Goal: Task Accomplishment & Management: Manage account settings

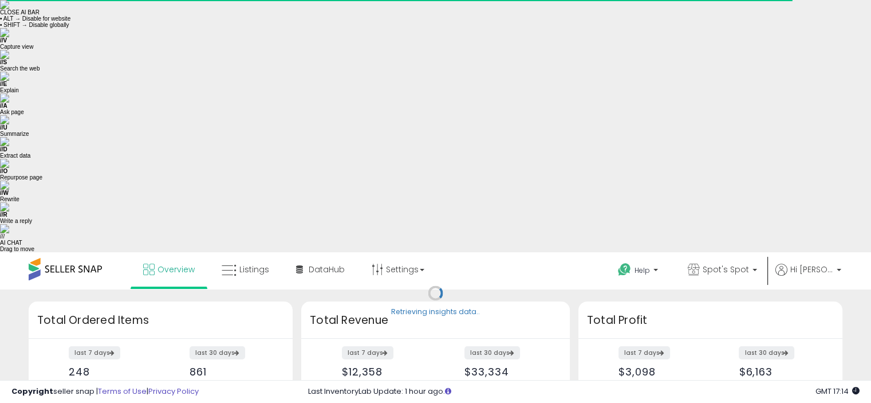
scroll to position [159, 444]
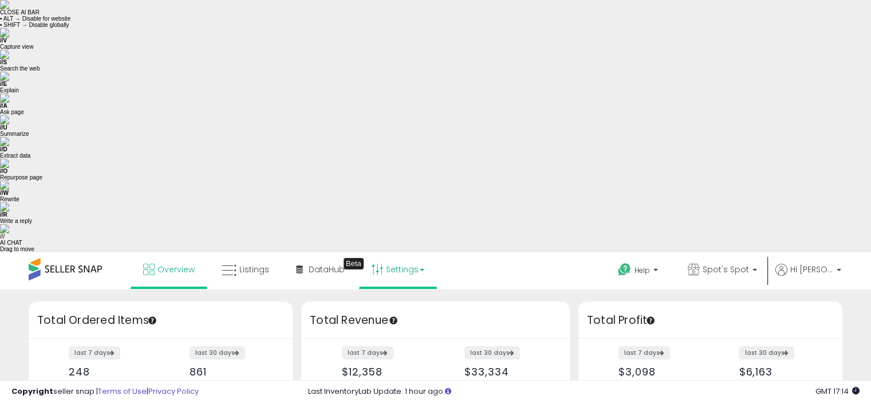
click at [396, 252] on link "Settings" at bounding box center [398, 269] width 70 height 34
click at [395, 305] on link "Store settings" at bounding box center [400, 310] width 52 height 11
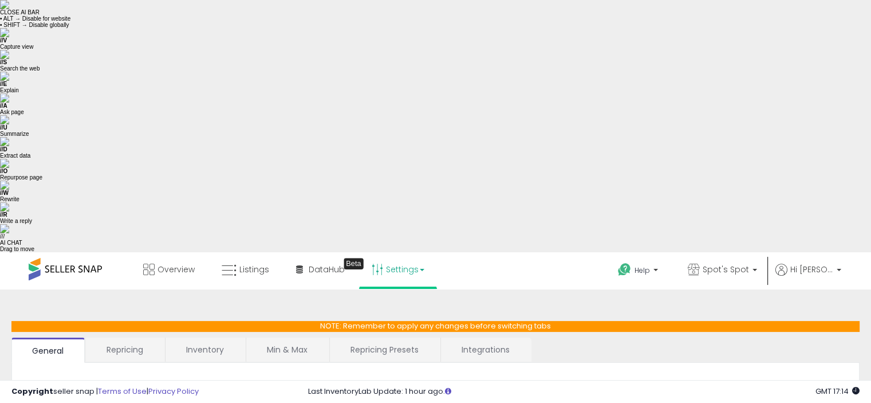
click at [120, 337] on link "Repricing" at bounding box center [125, 349] width 78 height 24
click at [189, 337] on link "Inventory" at bounding box center [204, 349] width 79 height 24
click at [281, 391] on span at bounding box center [282, 396] width 10 height 10
click at [395, 337] on link "Repricing Presets" at bounding box center [383, 349] width 109 height 24
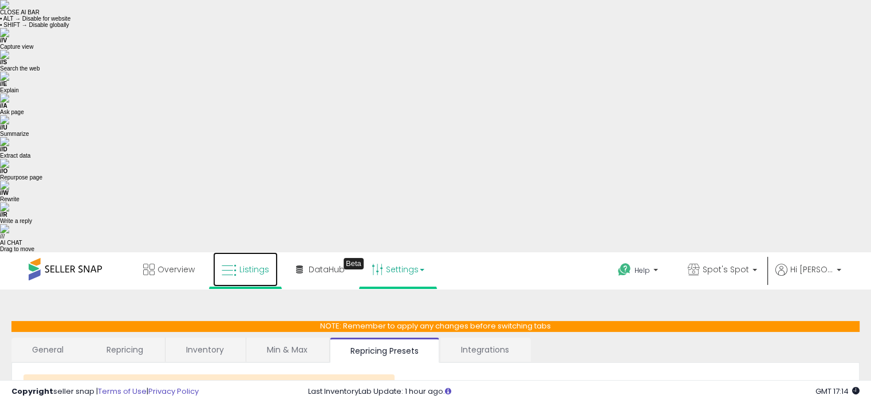
click at [246, 263] on span "Listings" at bounding box center [254, 268] width 30 height 11
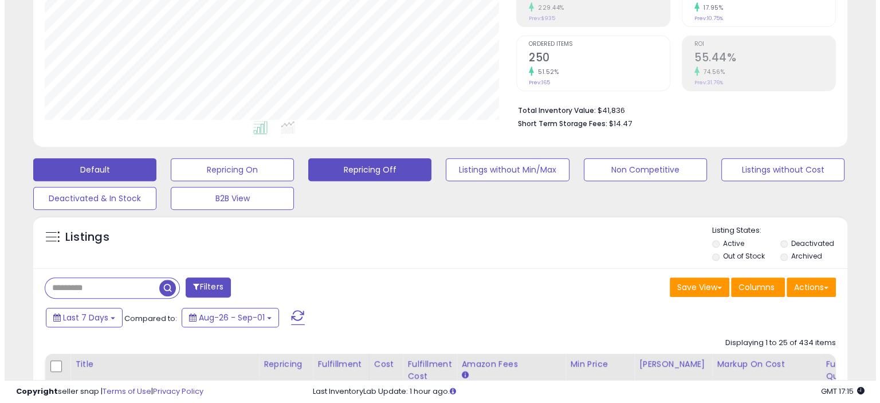
scroll to position [458, 0]
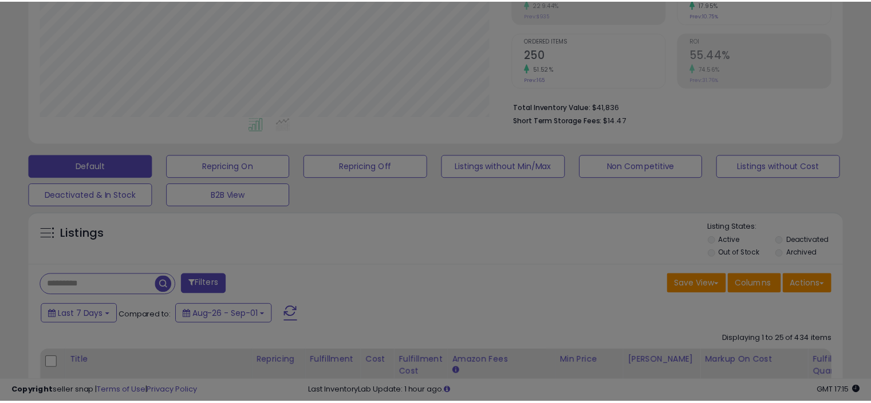
scroll to position [235, 476]
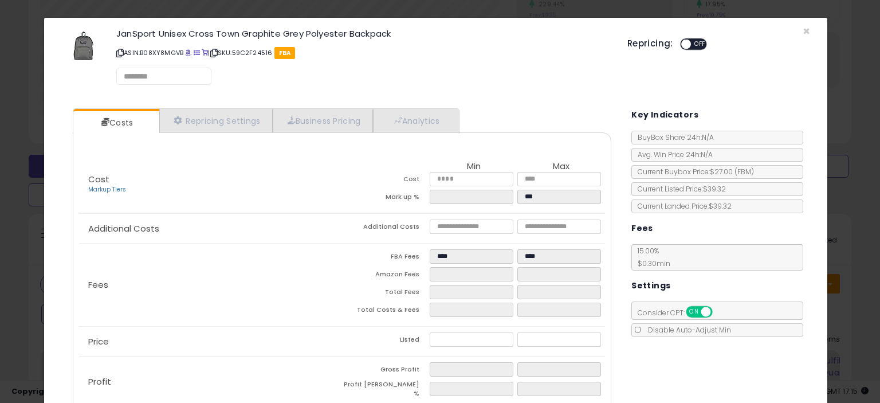
select select "*********"
click at [219, 120] on link "Repricing Settings" at bounding box center [215, 120] width 113 height 23
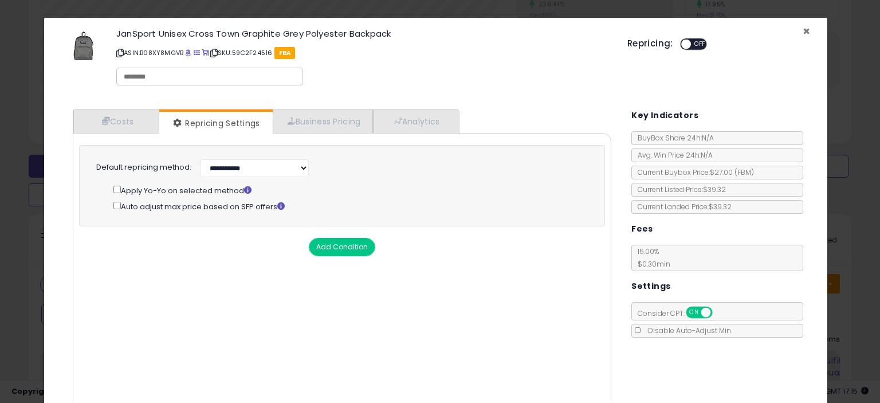
click at [802, 28] on span "×" at bounding box center [805, 31] width 7 height 17
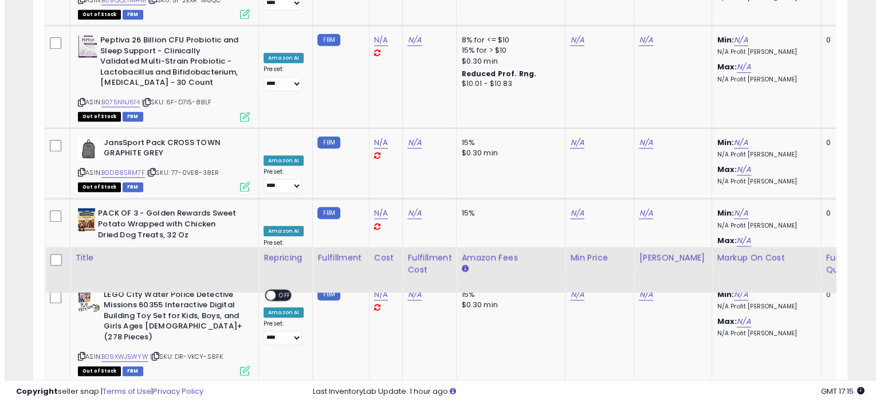
scroll to position [1146, 0]
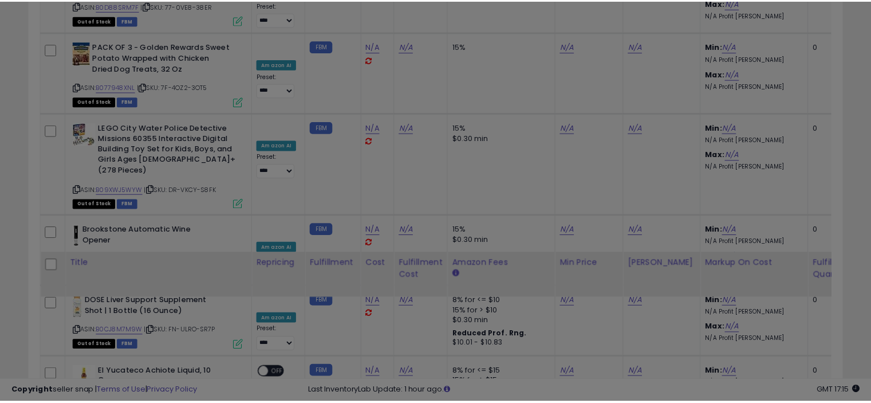
scroll to position [235, 476]
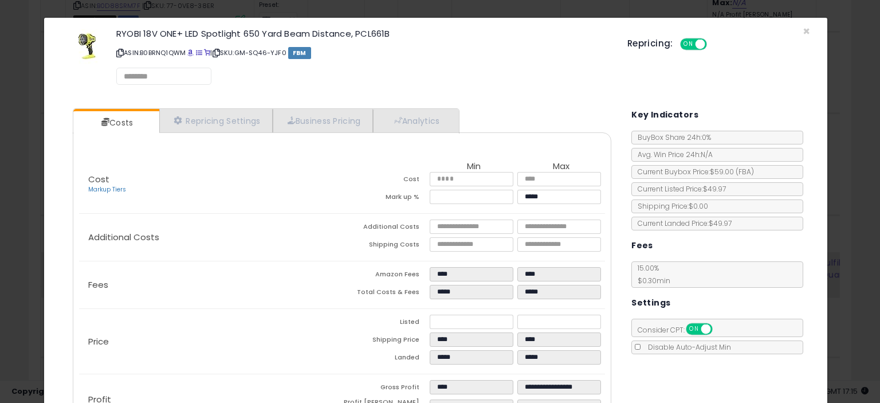
select select "*********"
click at [231, 124] on link "Repricing Settings" at bounding box center [215, 120] width 113 height 23
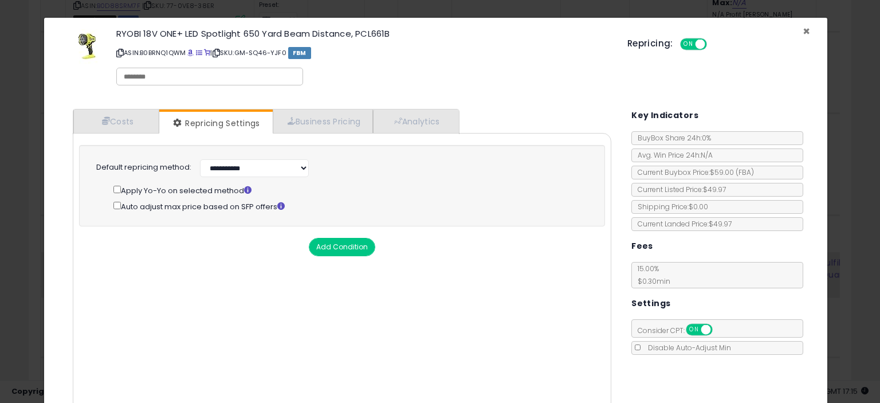
click at [802, 32] on span "×" at bounding box center [805, 31] width 7 height 17
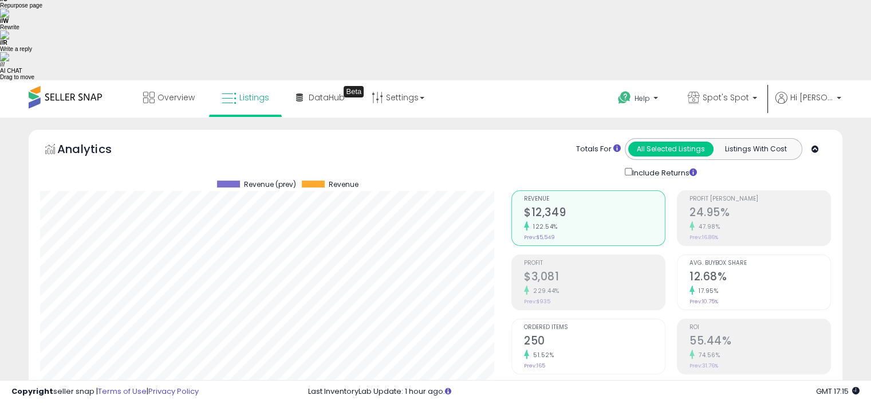
scroll to position [229, 0]
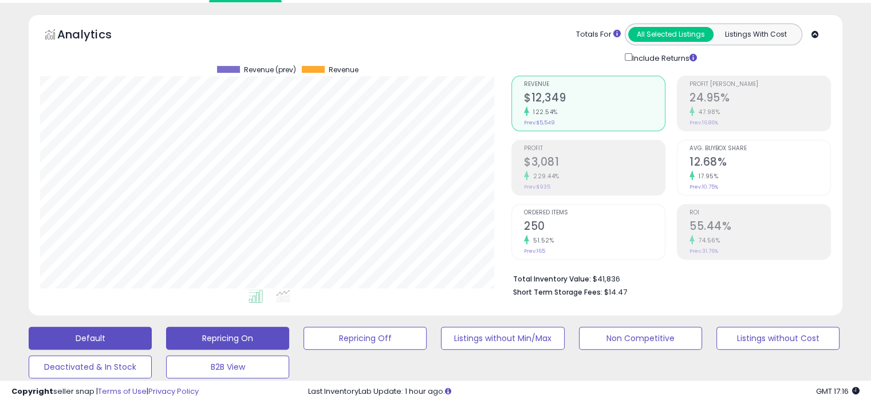
click at [191, 326] on button "Repricing On" at bounding box center [227, 337] width 123 height 23
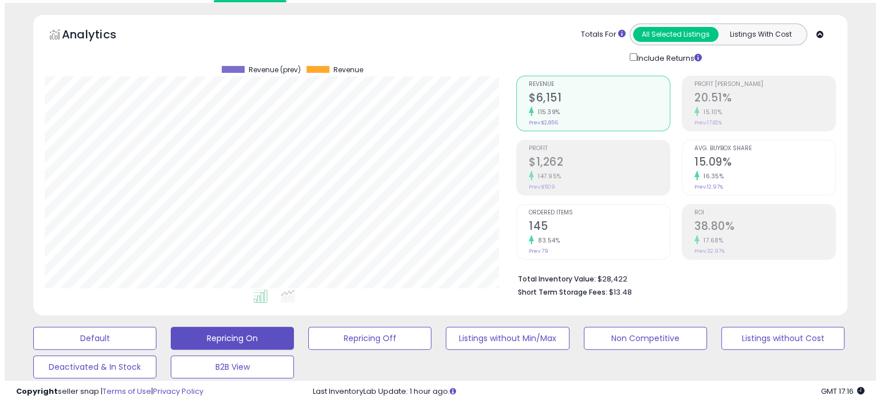
scroll to position [344, 0]
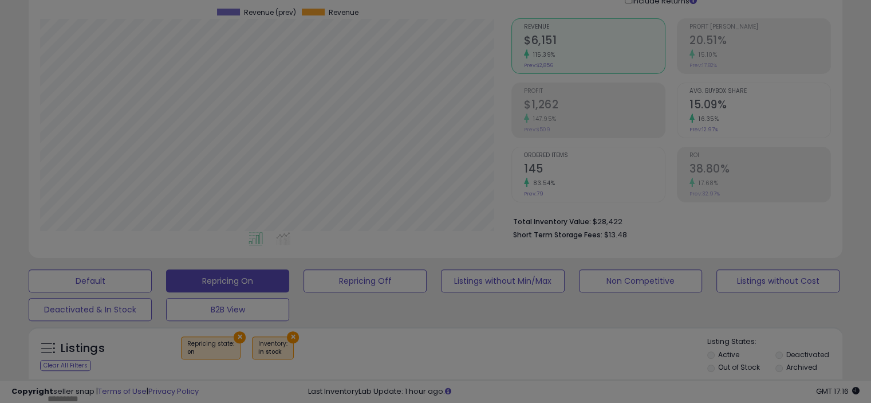
scroll to position [235, 476]
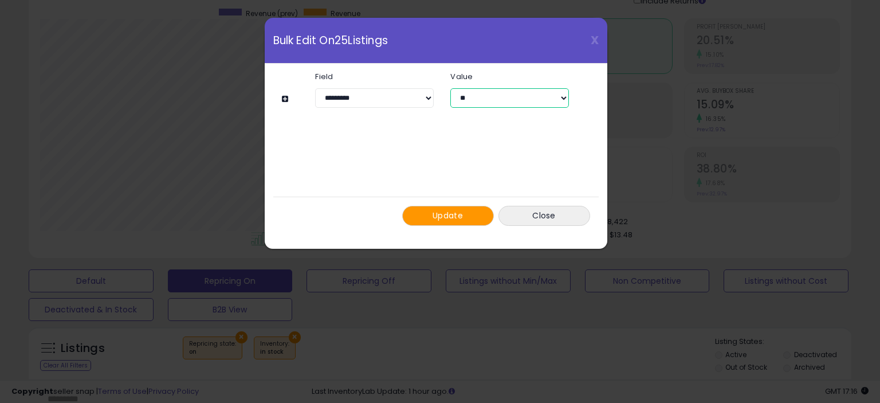
click at [562, 96] on select "** ***" at bounding box center [509, 97] width 118 height 19
click at [577, 118] on div "**********" at bounding box center [436, 96] width 308 height 64
click at [427, 99] on select "**********" at bounding box center [374, 97] width 118 height 19
select select "**********"
click at [315, 88] on select "**********" at bounding box center [374, 97] width 118 height 19
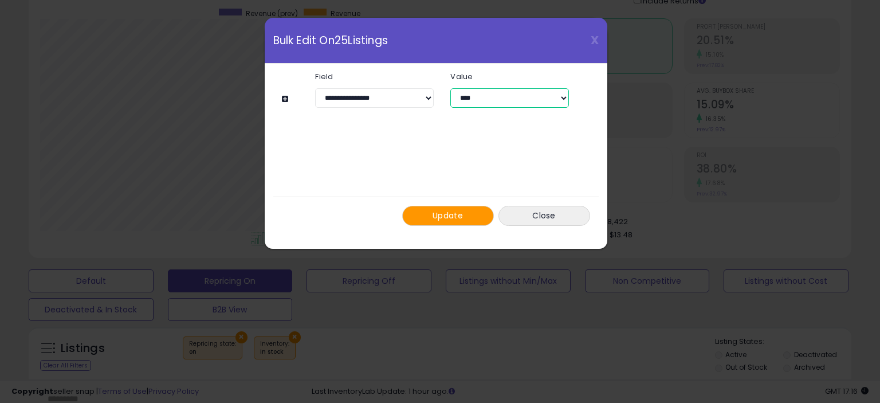
click at [564, 96] on select "**** ****" at bounding box center [509, 97] width 118 height 19
select select "*****"
click at [450, 88] on select "**** ****" at bounding box center [509, 97] width 118 height 19
click at [431, 214] on button "Update" at bounding box center [448, 216] width 92 height 20
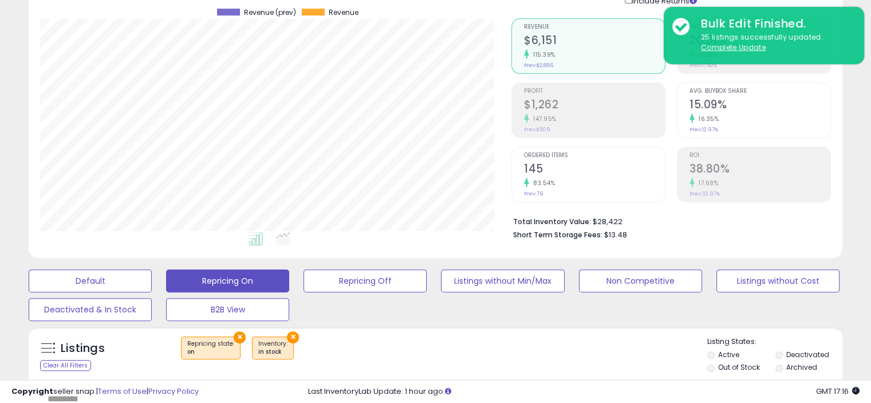
scroll to position [745, 0]
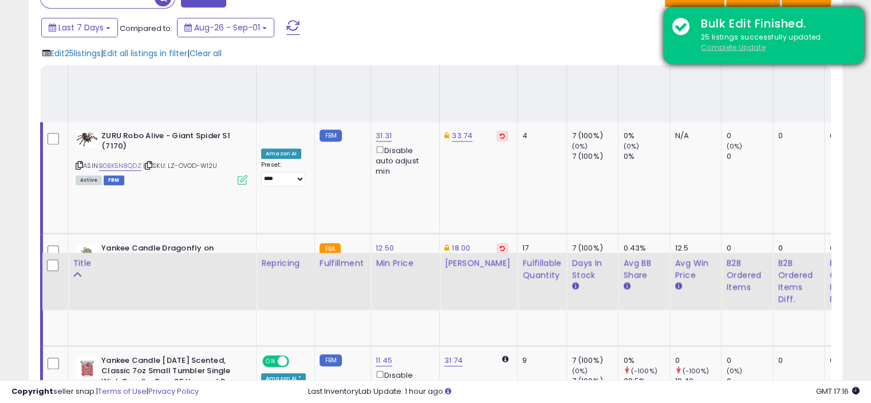
click at [719, 48] on u "Complete Update" at bounding box center [733, 47] width 65 height 10
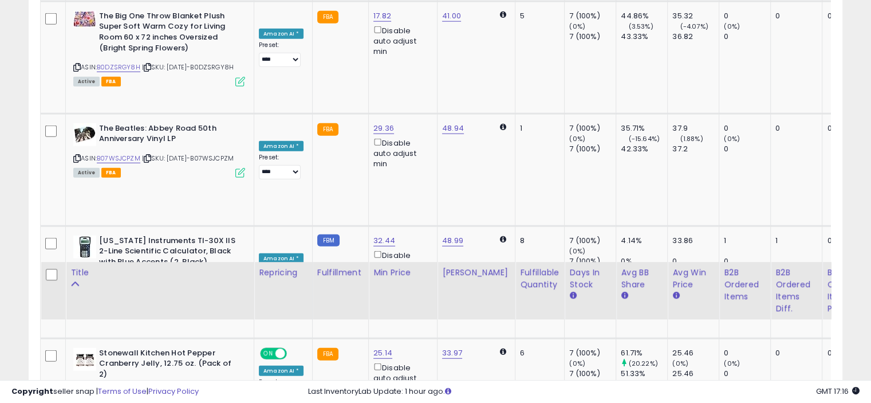
scroll to position [3132, 0]
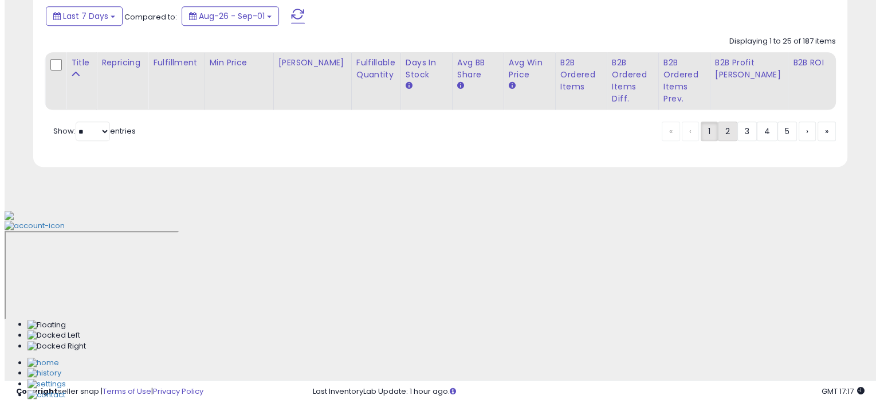
scroll to position [319, 0]
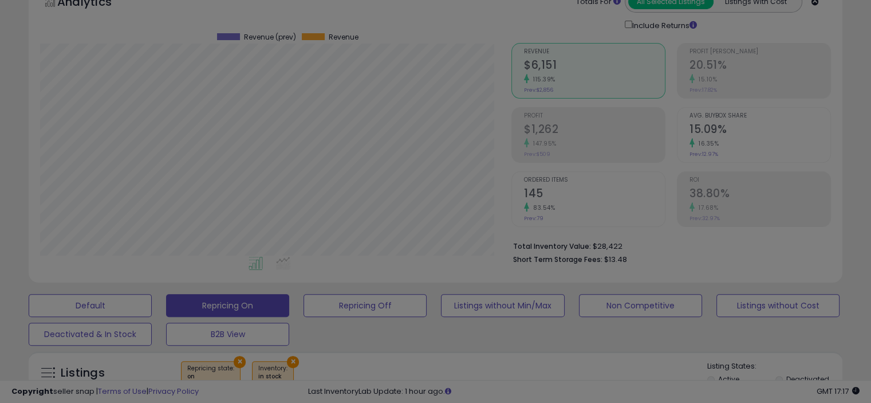
scroll to position [235, 476]
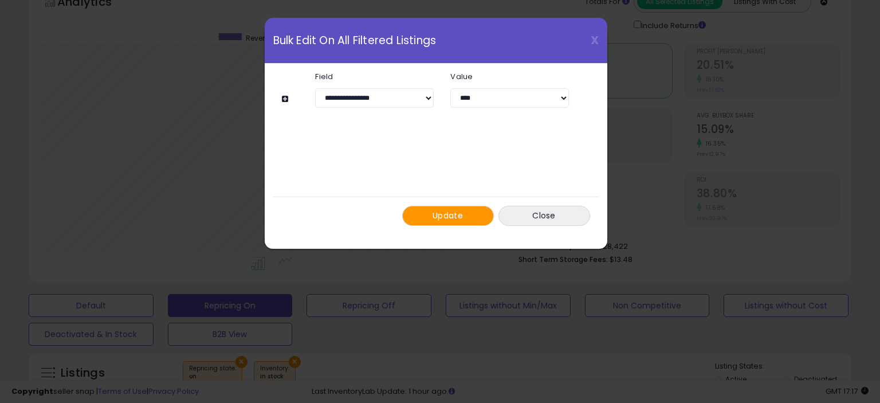
click at [431, 218] on button "Update" at bounding box center [448, 216] width 92 height 20
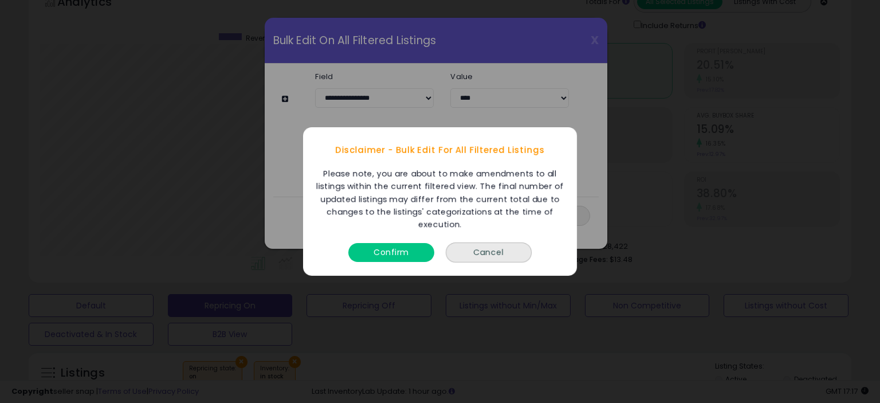
click at [380, 253] on button "Confirm" at bounding box center [391, 252] width 86 height 19
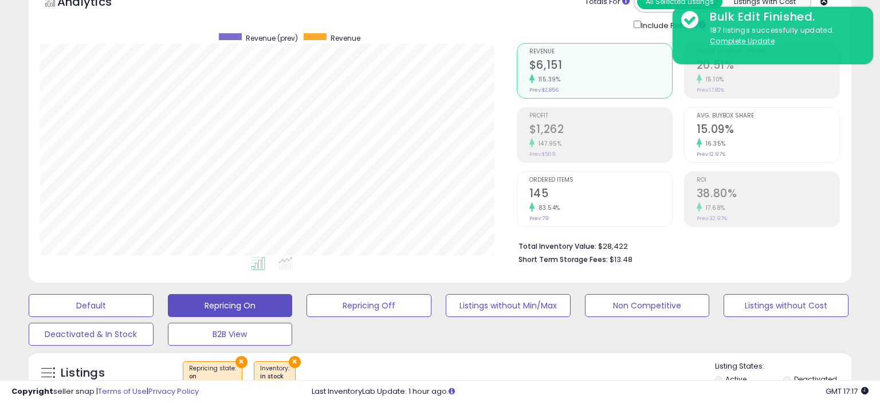
scroll to position [572522, 572285]
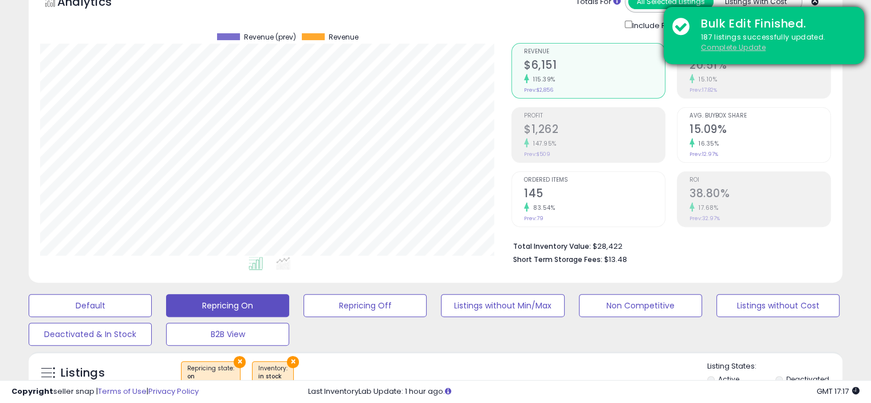
click at [734, 46] on u "Complete Update" at bounding box center [733, 47] width 65 height 10
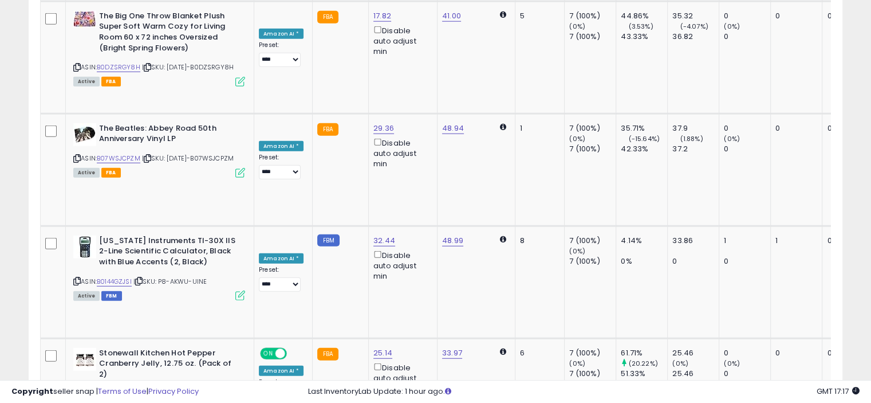
scroll to position [3132, 0]
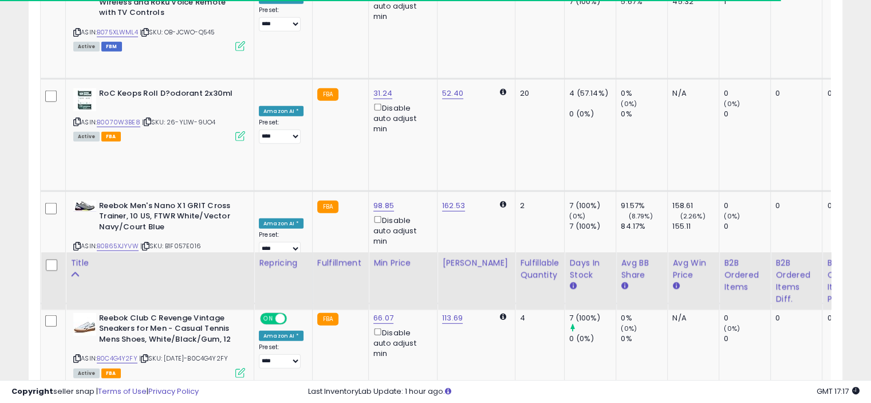
scroll to position [3168, 0]
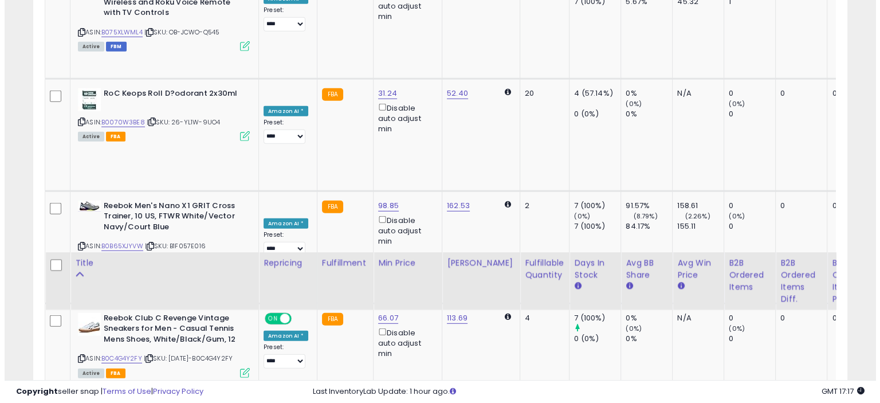
scroll to position [319, 0]
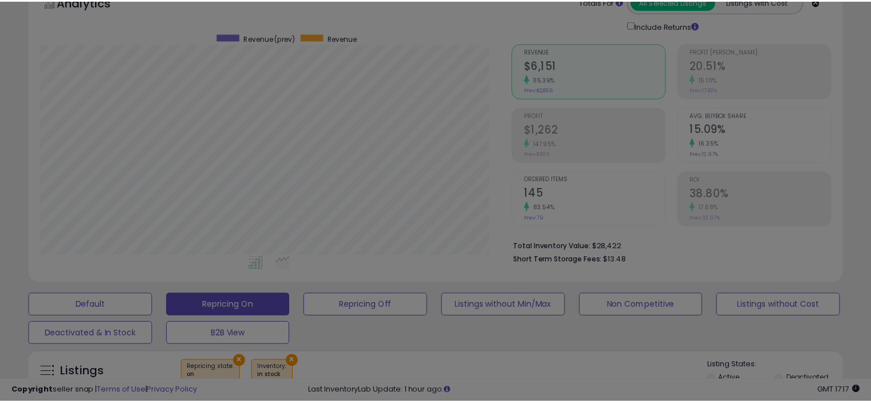
scroll to position [235, 476]
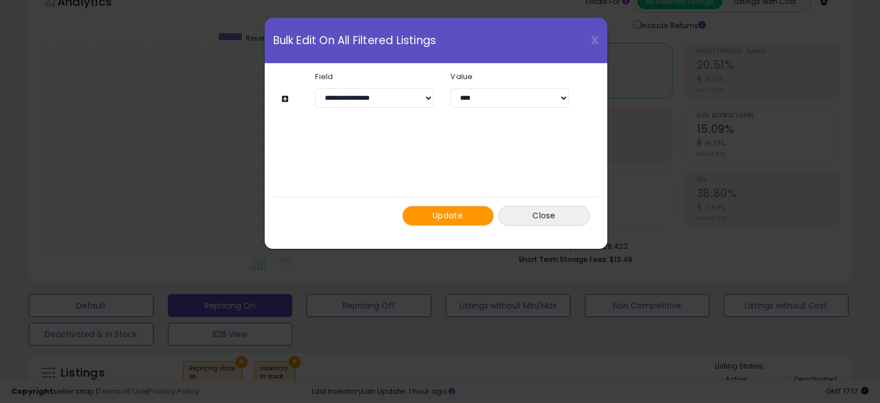
click at [431, 217] on button "Update" at bounding box center [448, 216] width 92 height 20
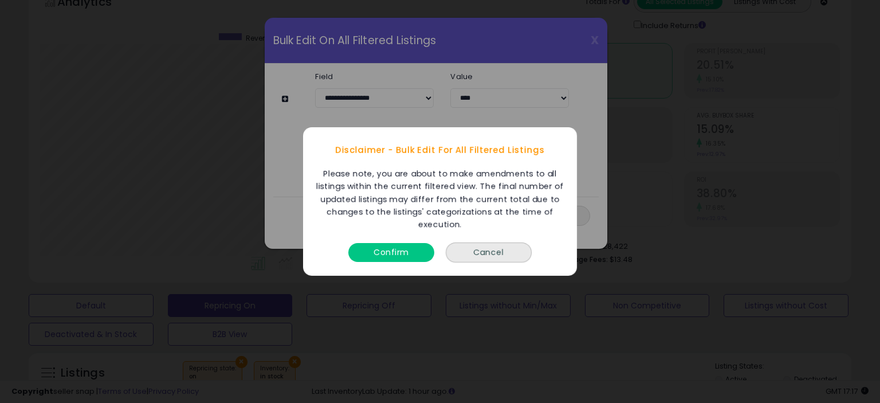
click at [395, 251] on button "Confirm" at bounding box center [391, 252] width 86 height 19
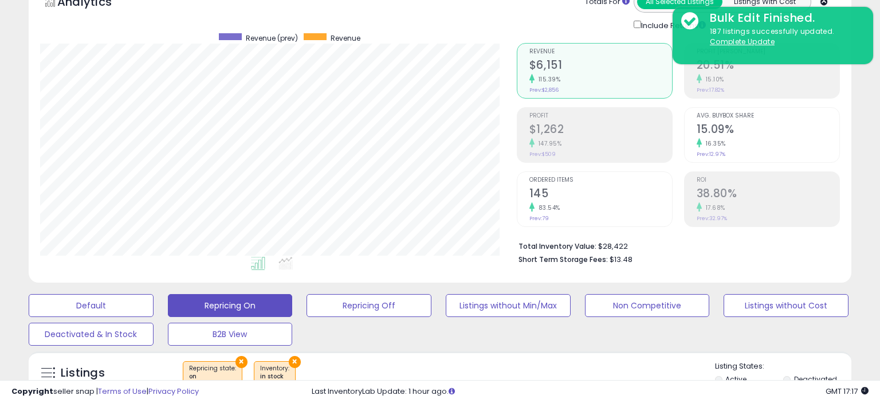
scroll to position [572522, 572285]
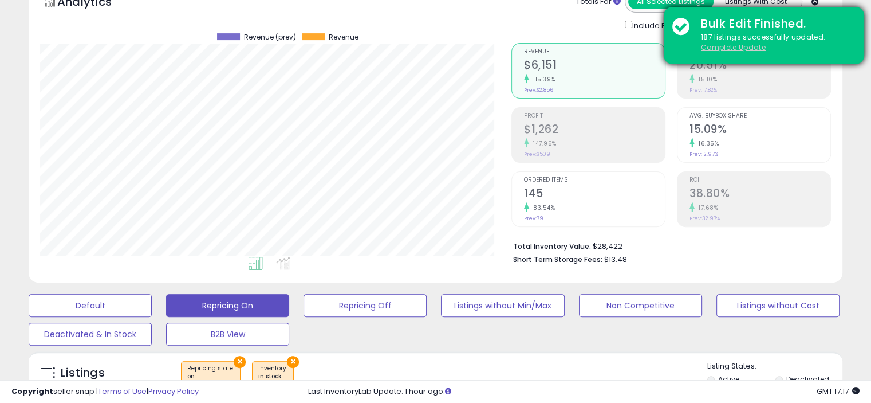
click at [753, 48] on u "Complete Update" at bounding box center [733, 47] width 65 height 10
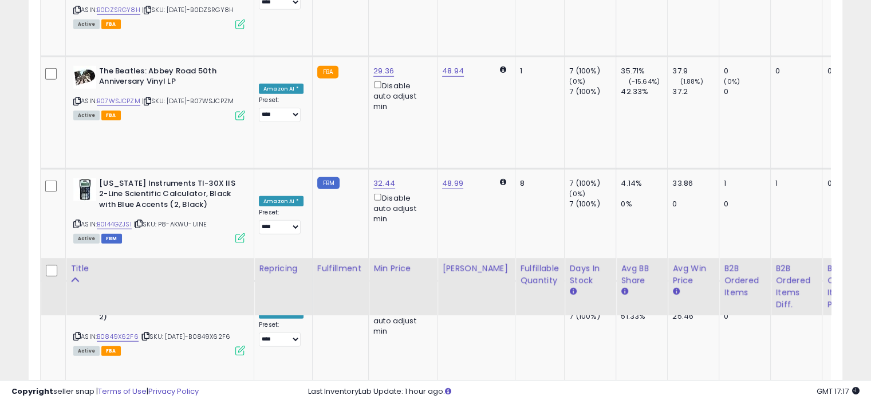
scroll to position [3132, 0]
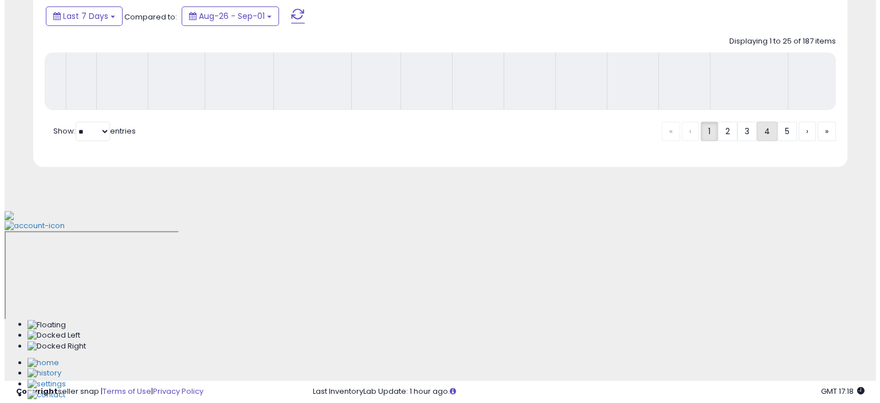
scroll to position [319, 0]
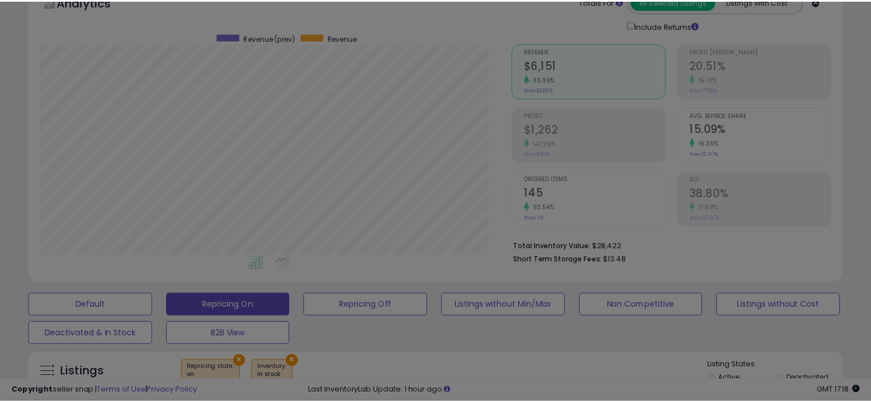
scroll to position [235, 476]
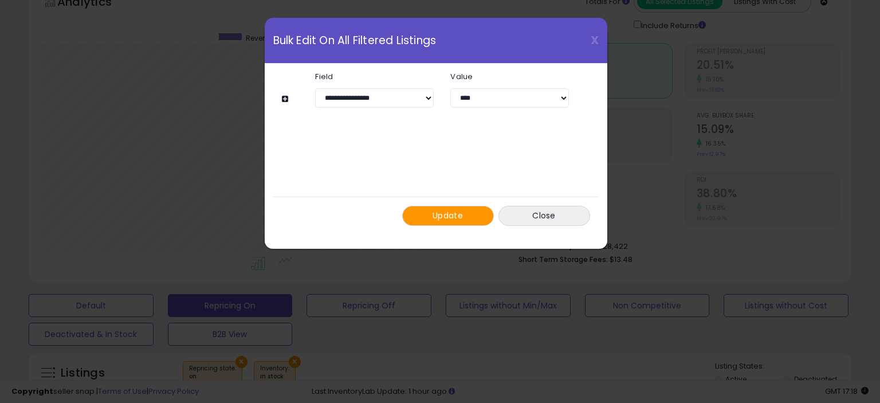
click at [426, 217] on button "Update" at bounding box center [448, 216] width 92 height 20
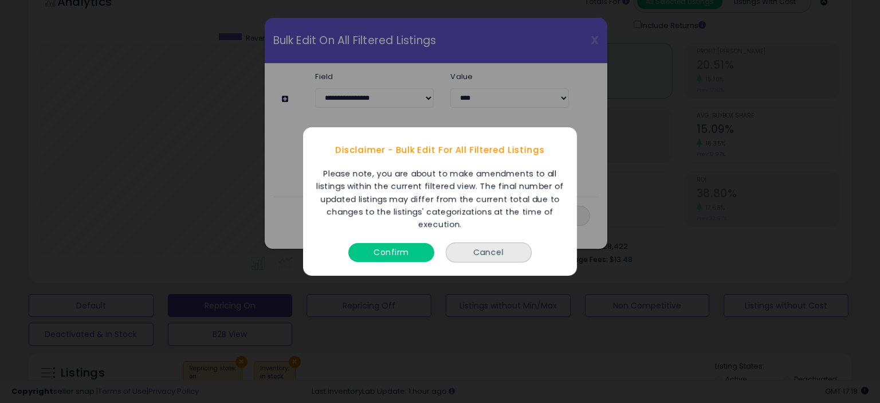
click at [380, 253] on button "Confirm" at bounding box center [391, 252] width 86 height 19
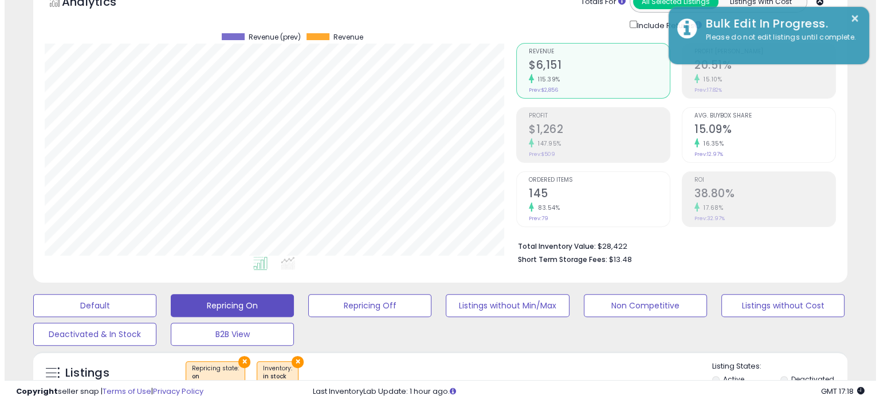
scroll to position [572522, 572285]
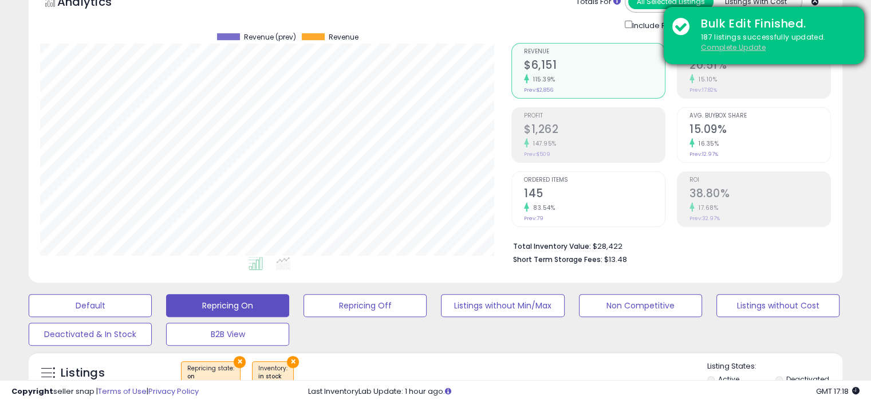
click at [738, 44] on u "Complete Update" at bounding box center [733, 47] width 65 height 10
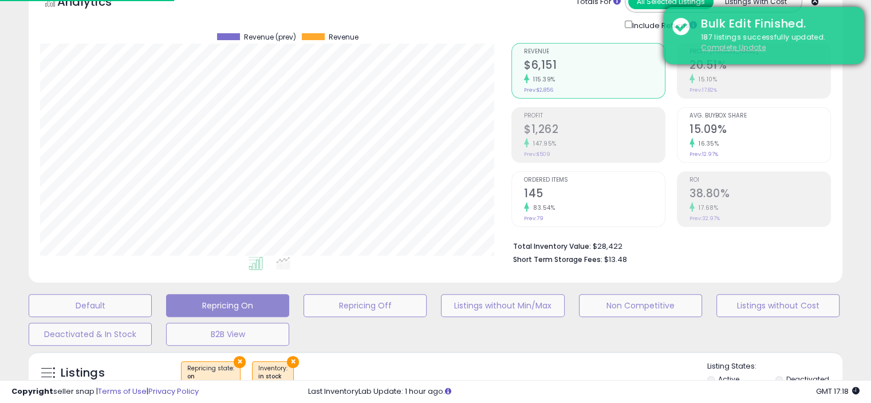
scroll to position [0, 0]
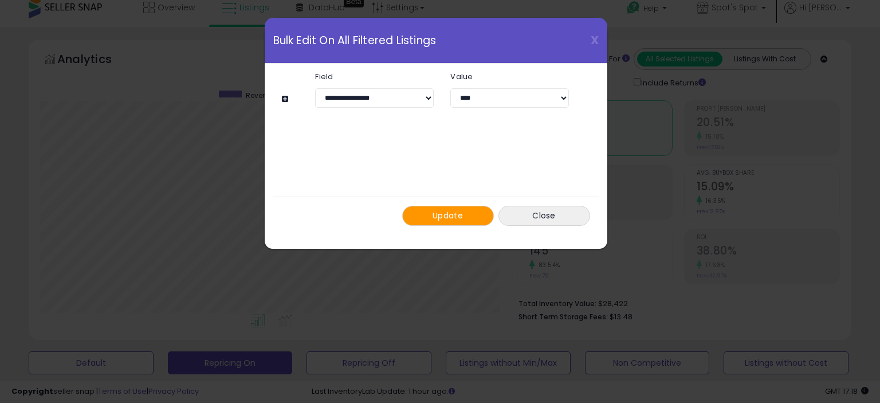
click at [432, 217] on span "Update" at bounding box center [447, 215] width 30 height 11
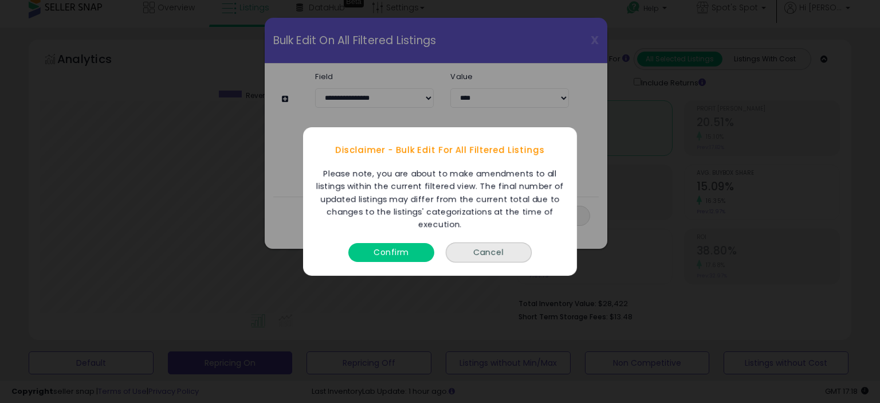
click at [381, 254] on button "Confirm" at bounding box center [391, 252] width 86 height 19
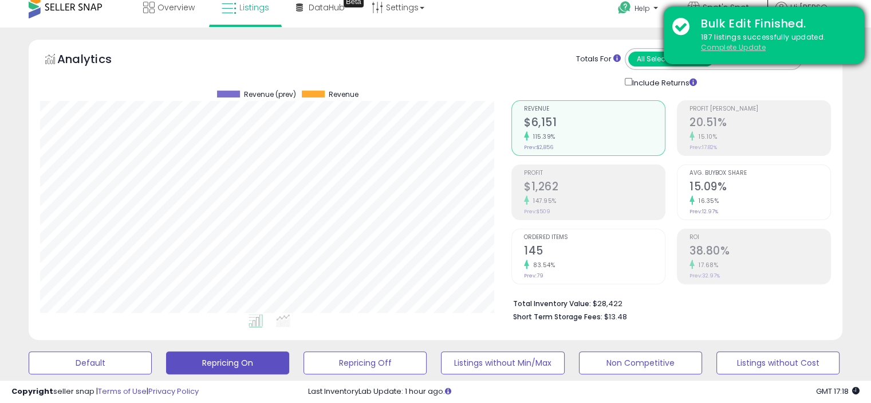
click at [726, 46] on u "Complete Update" at bounding box center [733, 47] width 65 height 10
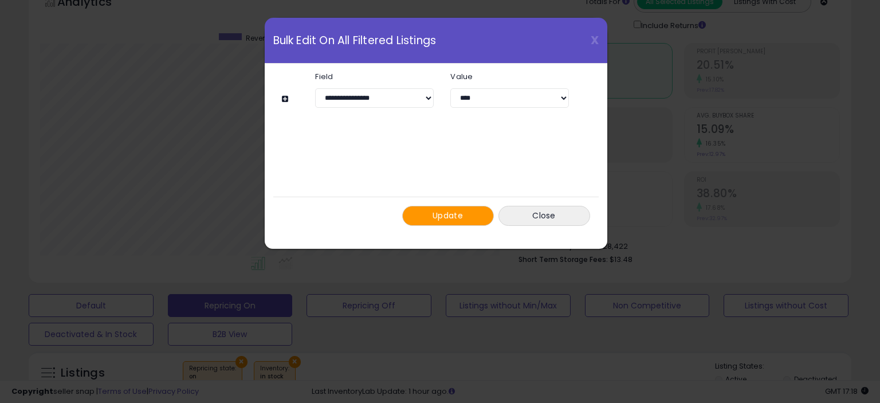
click at [433, 215] on span "Update" at bounding box center [447, 215] width 30 height 11
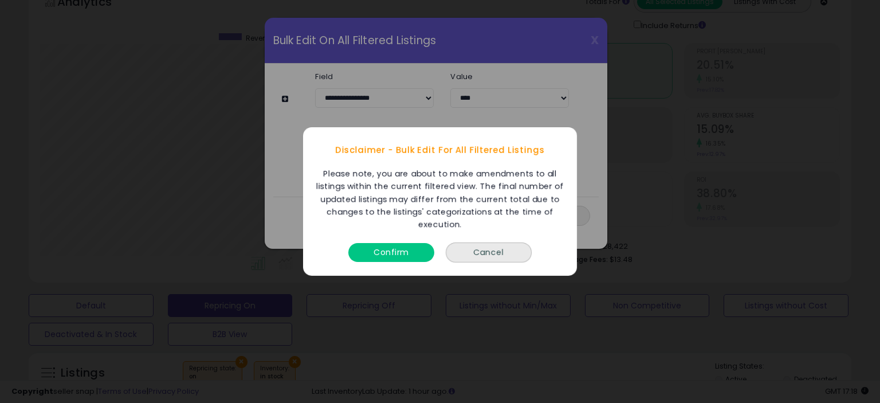
click at [396, 248] on button "Confirm" at bounding box center [391, 252] width 86 height 19
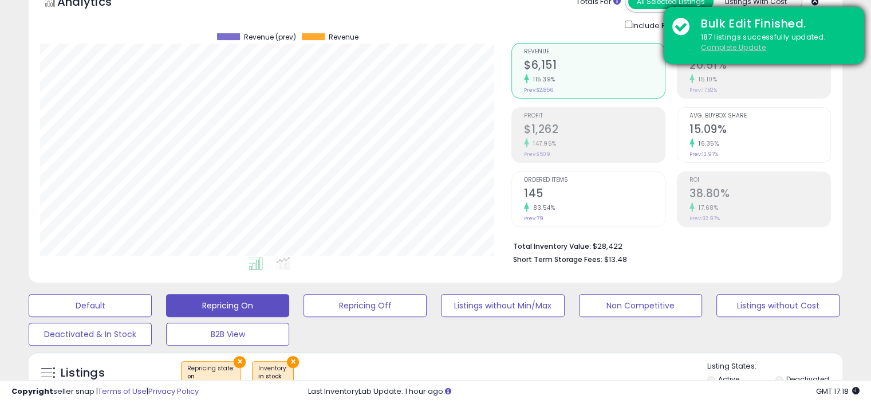
click at [730, 50] on u "Complete Update" at bounding box center [733, 47] width 65 height 10
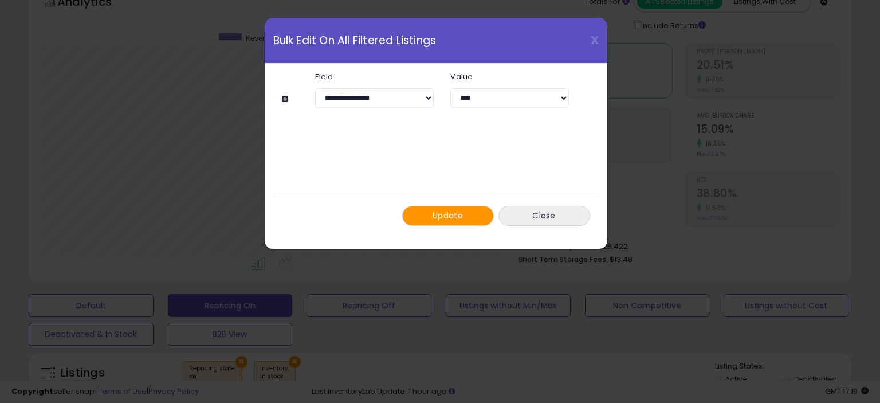
click at [438, 212] on span "Update" at bounding box center [447, 215] width 30 height 11
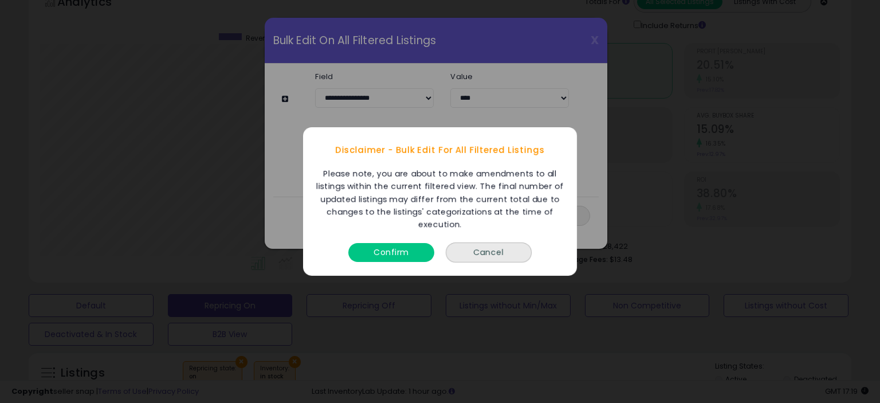
click at [381, 250] on button "Confirm" at bounding box center [391, 252] width 86 height 19
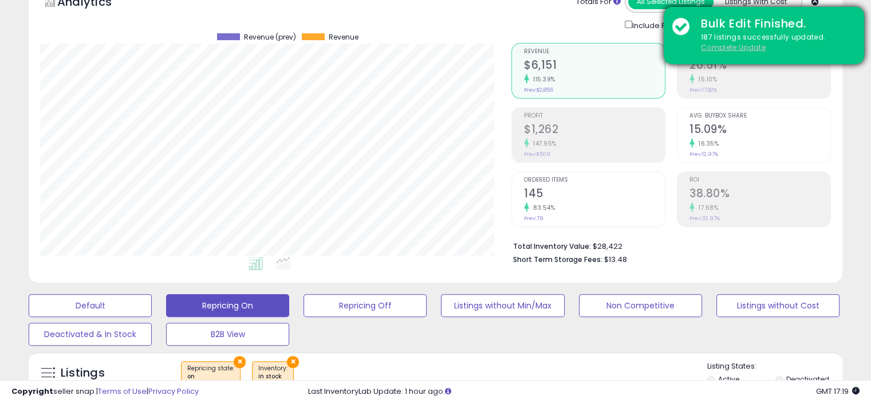
click at [725, 46] on u "Complete Update" at bounding box center [733, 47] width 65 height 10
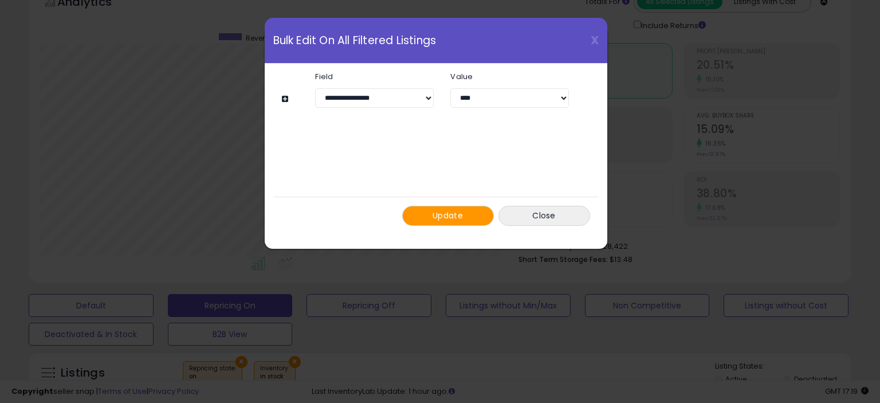
click at [428, 214] on button "Update" at bounding box center [448, 216] width 92 height 20
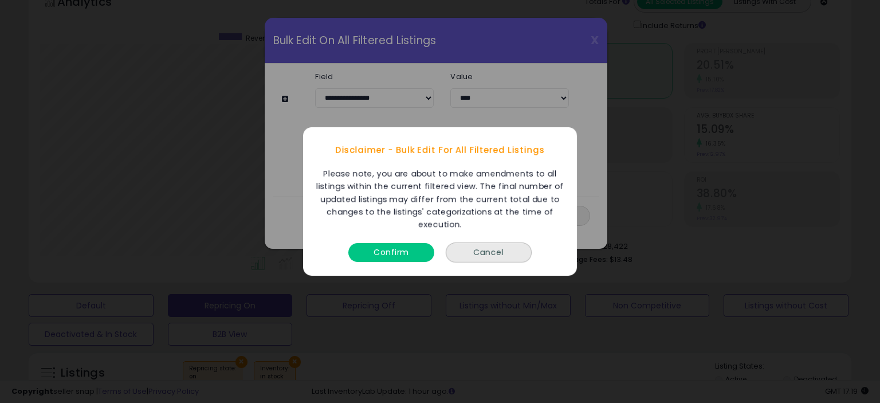
click at [387, 246] on button "Confirm" at bounding box center [391, 252] width 86 height 19
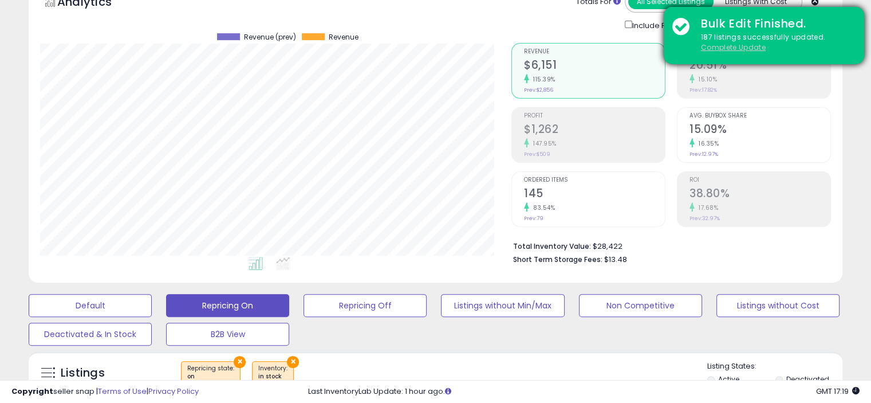
click at [710, 45] on u "Complete Update" at bounding box center [733, 47] width 65 height 10
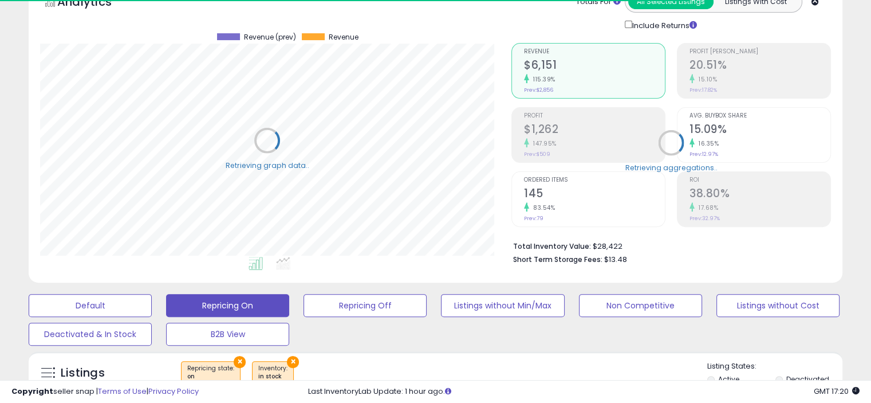
scroll to position [572522, 572285]
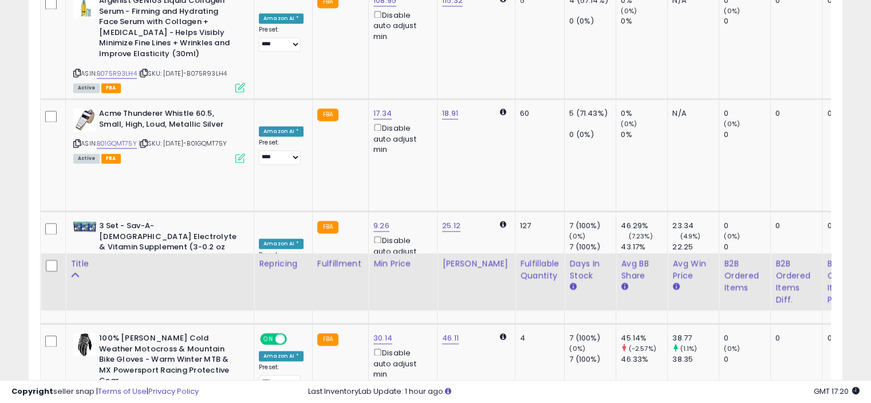
scroll to position [1665, 0]
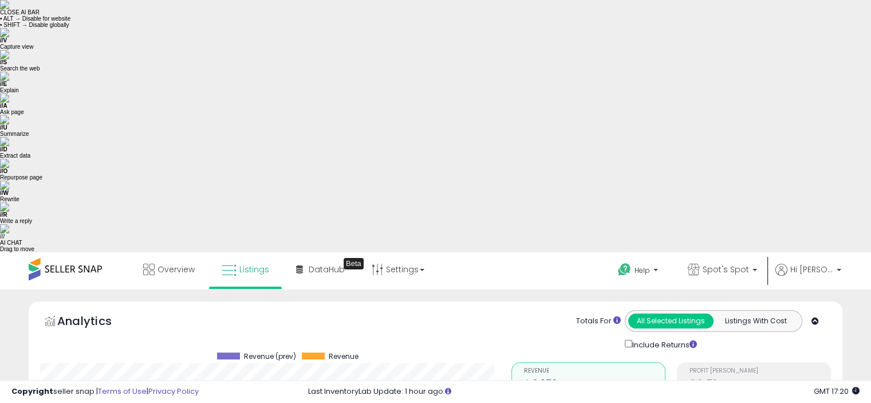
scroll to position [0, 0]
click at [396, 252] on link "Settings" at bounding box center [398, 269] width 70 height 34
click at [395, 305] on link "Store settings" at bounding box center [400, 310] width 52 height 11
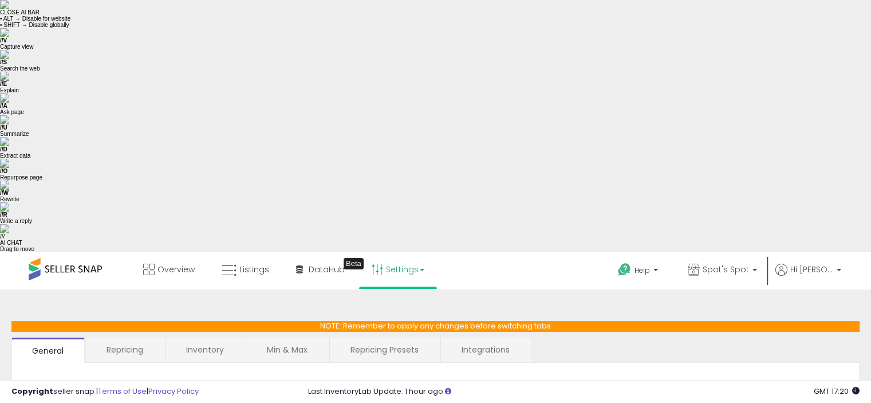
click at [290, 337] on link "Min & Max" at bounding box center [287, 349] width 82 height 24
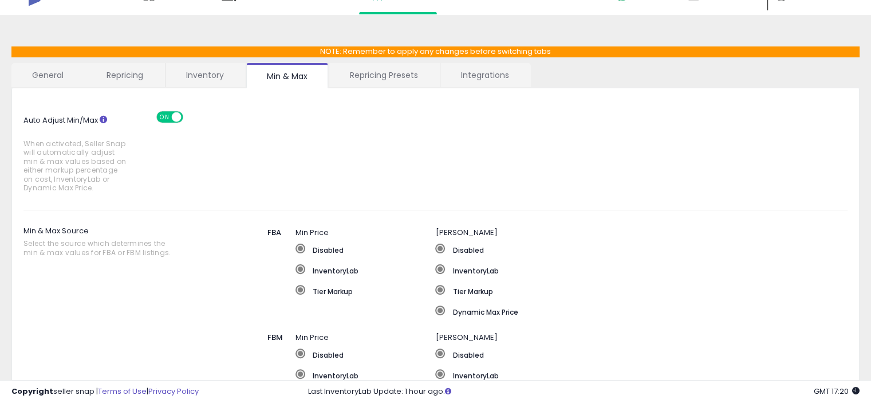
scroll to position [344, 0]
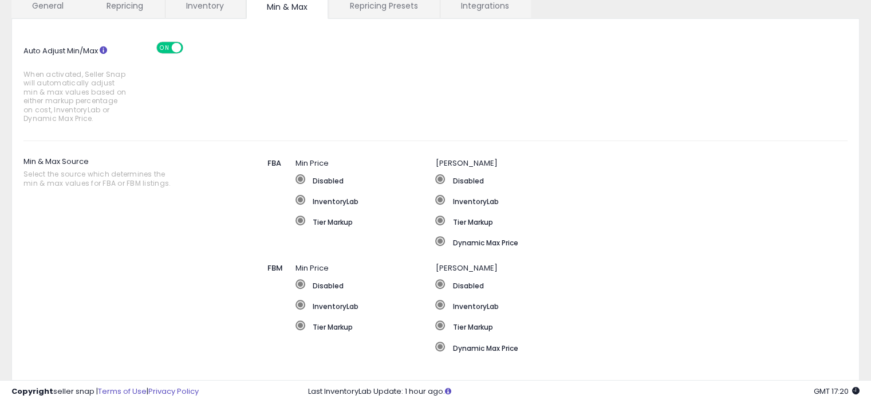
type input "*"
type input "**"
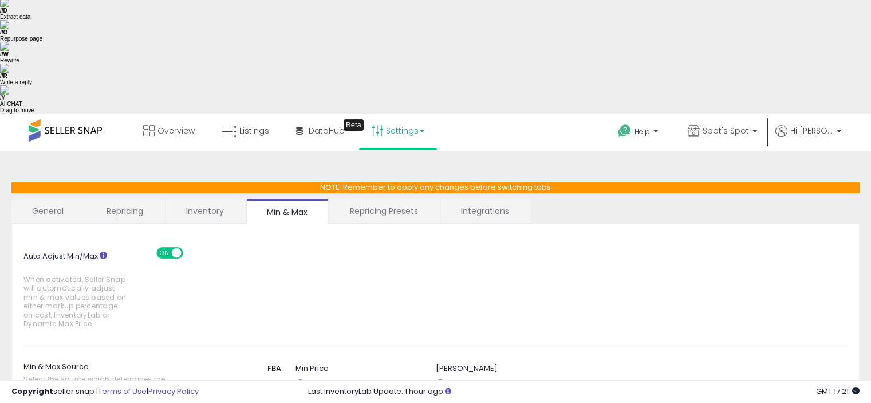
scroll to position [0, 0]
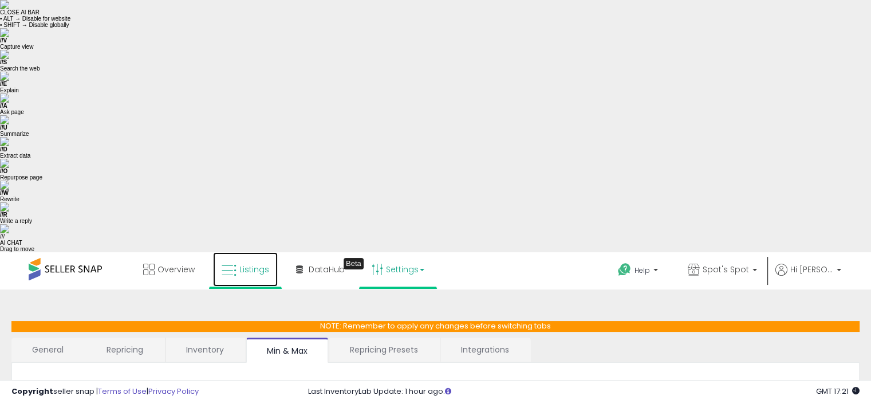
click at [246, 263] on span "Listings" at bounding box center [254, 268] width 30 height 11
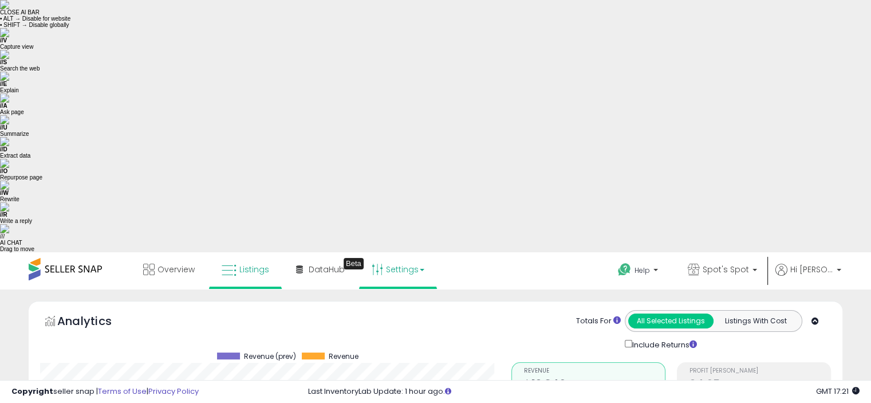
scroll to position [235, 471]
click at [401, 252] on link "Settings" at bounding box center [398, 269] width 70 height 34
click at [375, 305] on link "Store settings" at bounding box center [400, 310] width 52 height 11
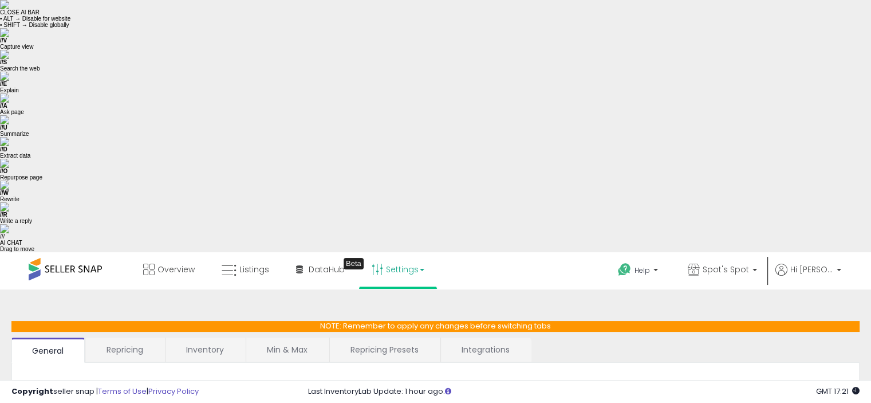
click at [381, 337] on link "Repricing Presets" at bounding box center [384, 349] width 109 height 24
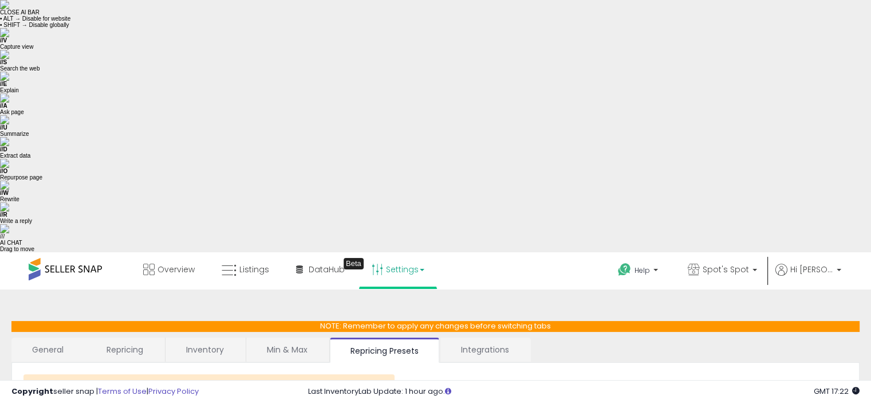
click at [277, 337] on link "Min & Max" at bounding box center [287, 349] width 82 height 24
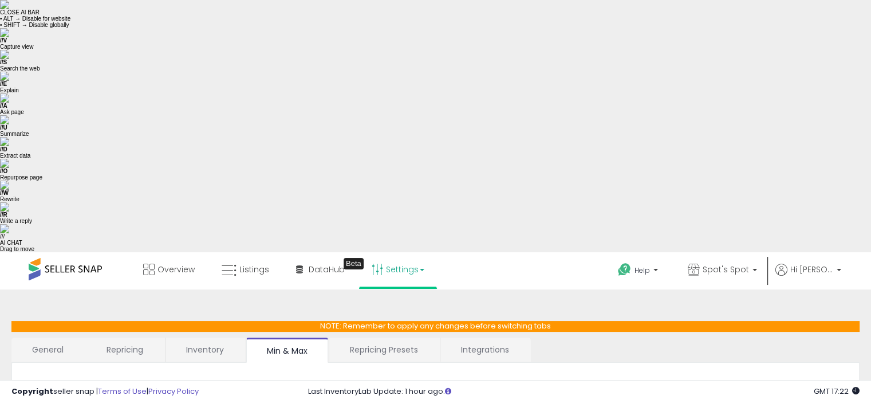
click at [379, 337] on link "Repricing Presets" at bounding box center [383, 349] width 109 height 24
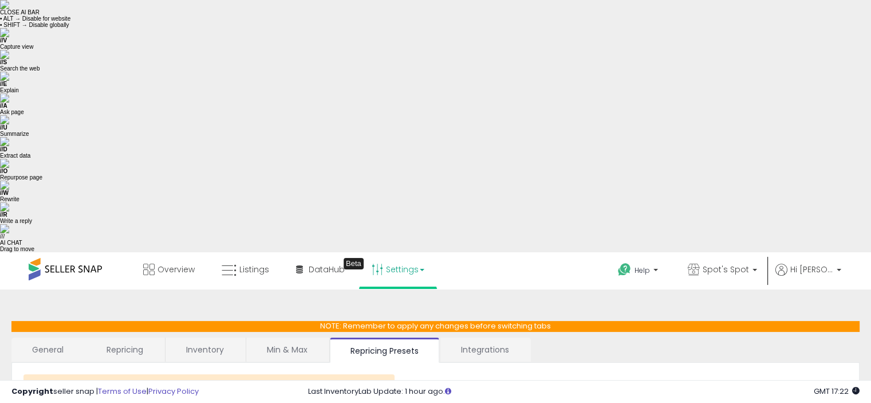
click at [285, 337] on link "Min & Max" at bounding box center [287, 349] width 82 height 24
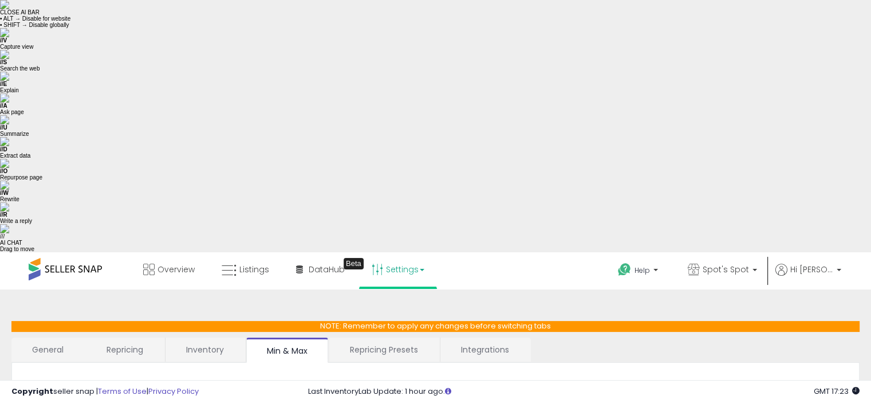
click at [115, 337] on link "Repricing" at bounding box center [125, 349] width 78 height 24
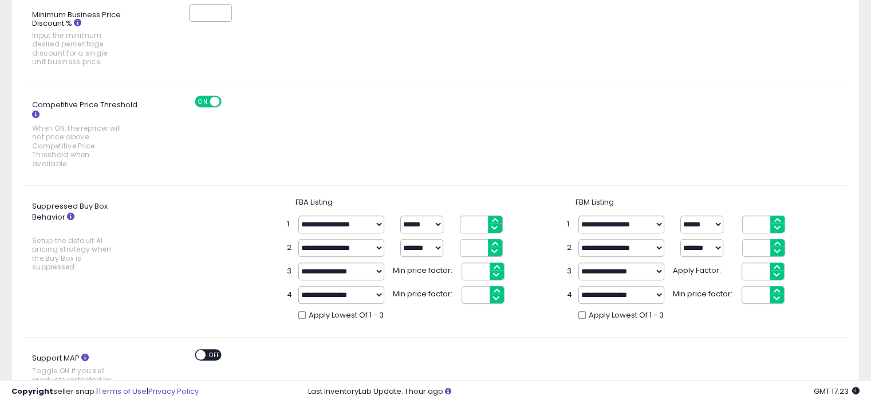
scroll to position [666, 0]
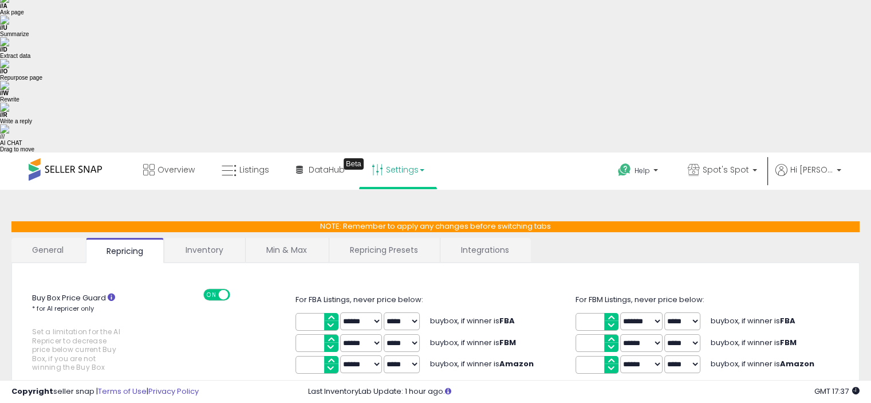
scroll to position [0, 0]
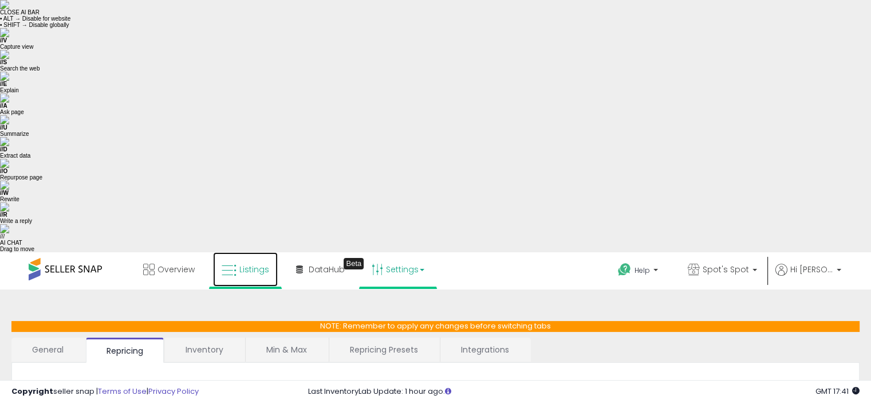
click at [242, 263] on span "Listings" at bounding box center [254, 268] width 30 height 11
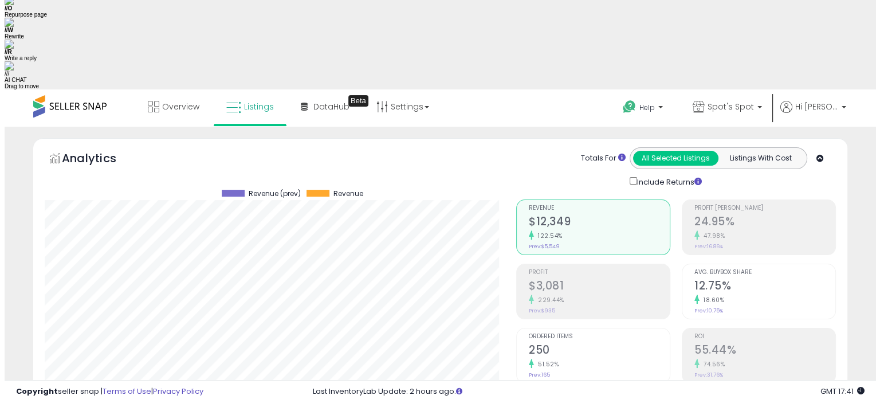
scroll to position [172, 0]
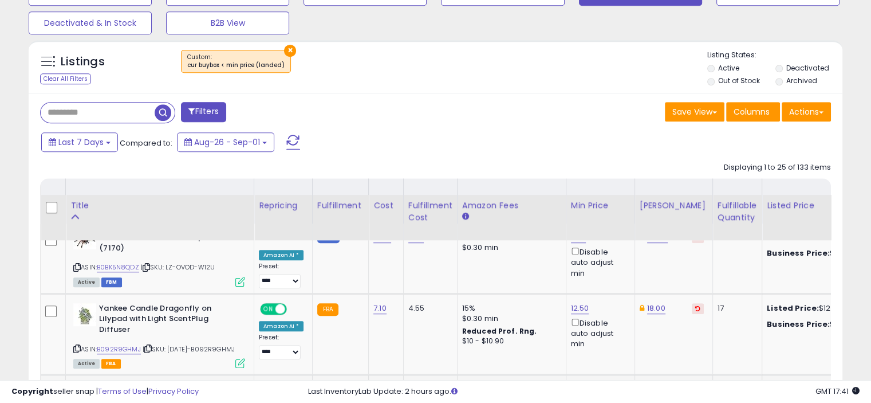
scroll to position [573, 0]
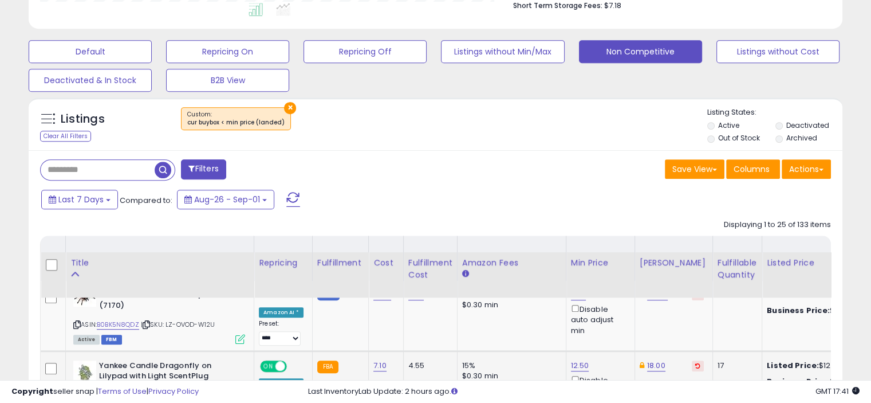
click at [77, 402] on icon at bounding box center [76, 406] width 7 height 6
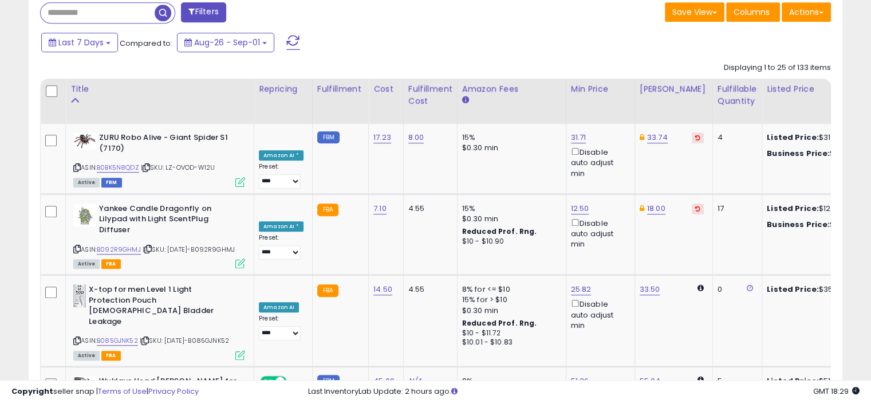
scroll to position [515, 0]
